Goal: Transaction & Acquisition: Book appointment/travel/reservation

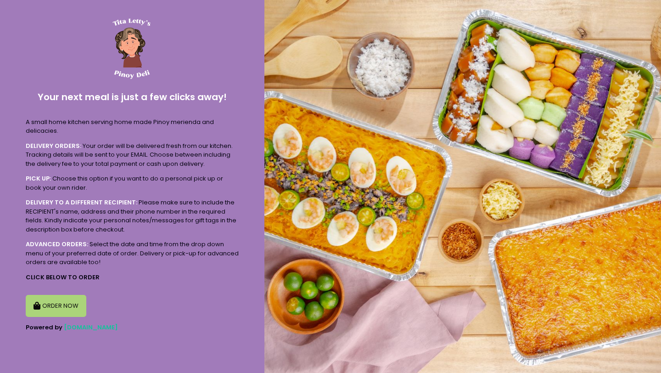
click at [67, 308] on button "ORDER NOW" at bounding box center [56, 306] width 61 height 22
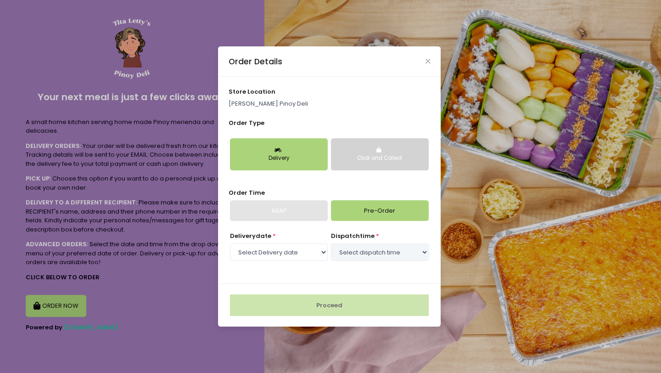
click at [350, 316] on div "Proceed" at bounding box center [329, 304] width 223 height 43
click at [368, 207] on link "Pre-Order" at bounding box center [380, 210] width 98 height 21
click at [304, 249] on select "Select Delivery date [DATE] [DATE] [DATE] [DATE] [DATE]" at bounding box center [279, 251] width 98 height 17
select select "[DATE]"
click at [230, 243] on select "Select Delivery date [DATE] [DATE] [DATE] [DATE] [DATE]" at bounding box center [279, 251] width 98 height 17
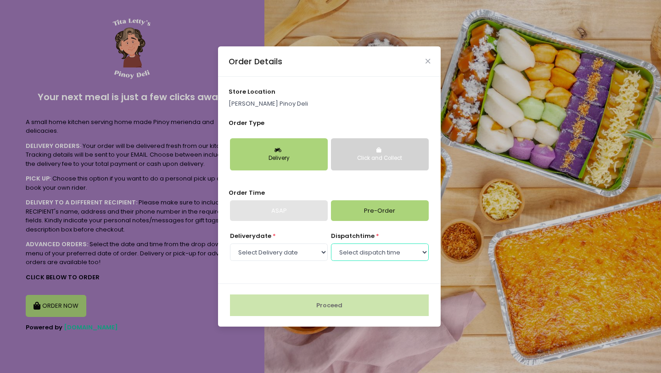
click at [411, 248] on select "Select dispatch time 09:00 AM - 09:30 AM 09:30 AM - 10:00 AM 10:00 AM - 10:30 A…" at bounding box center [380, 251] width 98 height 17
select select "09:00"
click at [331, 243] on select "Select dispatch time 09:00 AM - 09:30 AM 09:30 AM - 10:00 AM 10:00 AM - 10:30 A…" at bounding box center [380, 251] width 98 height 17
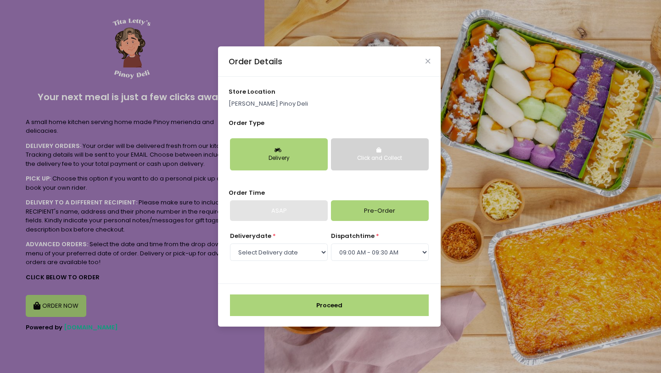
click at [350, 301] on button "Proceed" at bounding box center [329, 305] width 199 height 22
